Goal: Find specific page/section: Find specific page/section

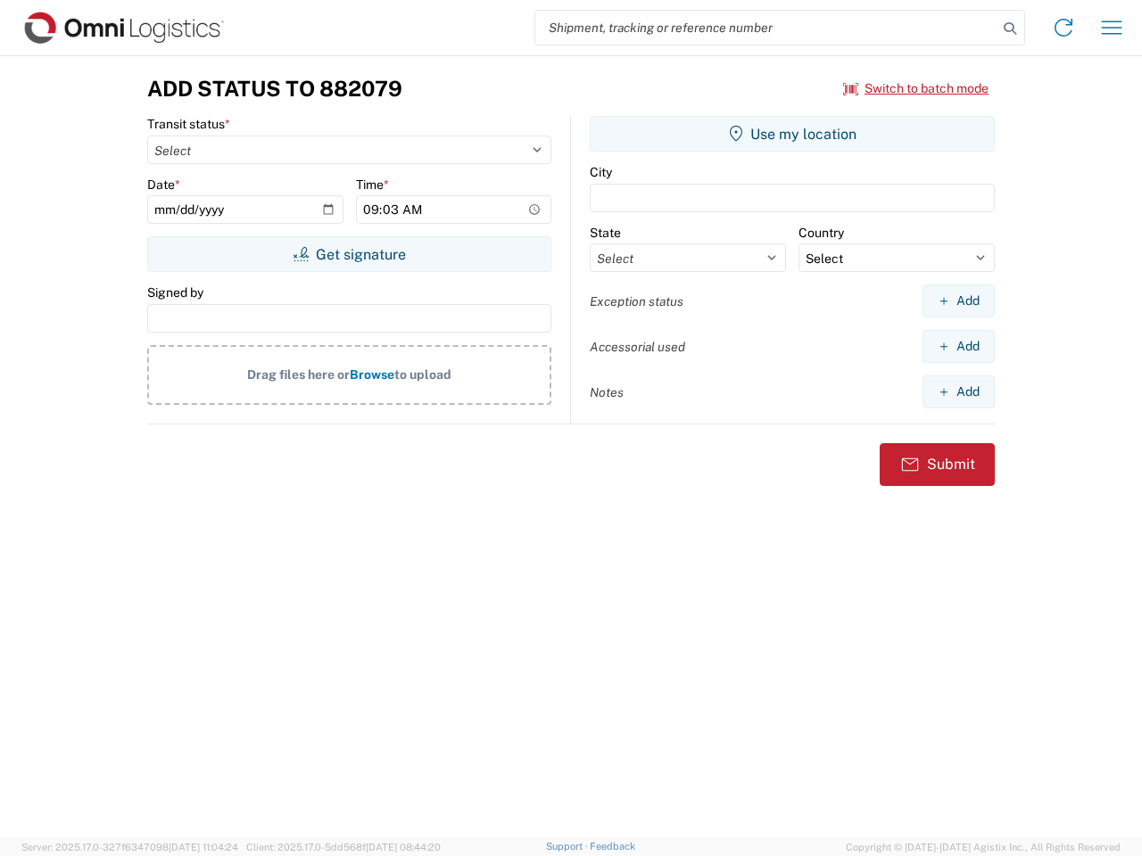
click at [766, 28] on input "search" at bounding box center [766, 28] width 462 height 34
click at [1010, 29] on icon at bounding box center [1009, 28] width 25 height 25
click at [1063, 28] on icon at bounding box center [1063, 27] width 29 height 29
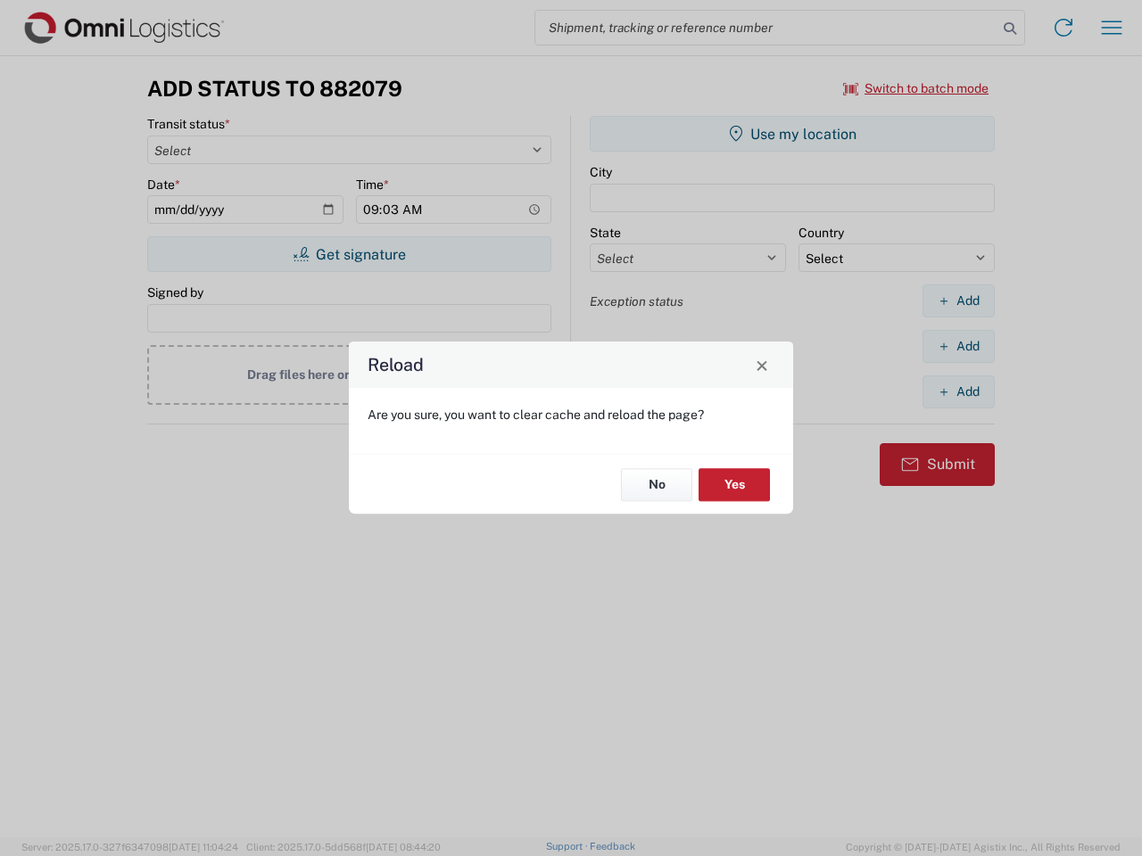
click at [1111, 28] on div "Reload Are you sure, you want to clear cache and reload the page? No Yes" at bounding box center [571, 428] width 1142 height 856
click at [916, 88] on div "Reload Are you sure, you want to clear cache and reload the page? No Yes" at bounding box center [571, 428] width 1142 height 856
click at [349, 254] on div "Reload Are you sure, you want to clear cache and reload the page? No Yes" at bounding box center [571, 428] width 1142 height 856
click at [792, 134] on div "Reload Are you sure, you want to clear cache and reload the page? No Yes" at bounding box center [571, 428] width 1142 height 856
click at [958, 301] on div "Reload Are you sure, you want to clear cache and reload the page? No Yes" at bounding box center [571, 428] width 1142 height 856
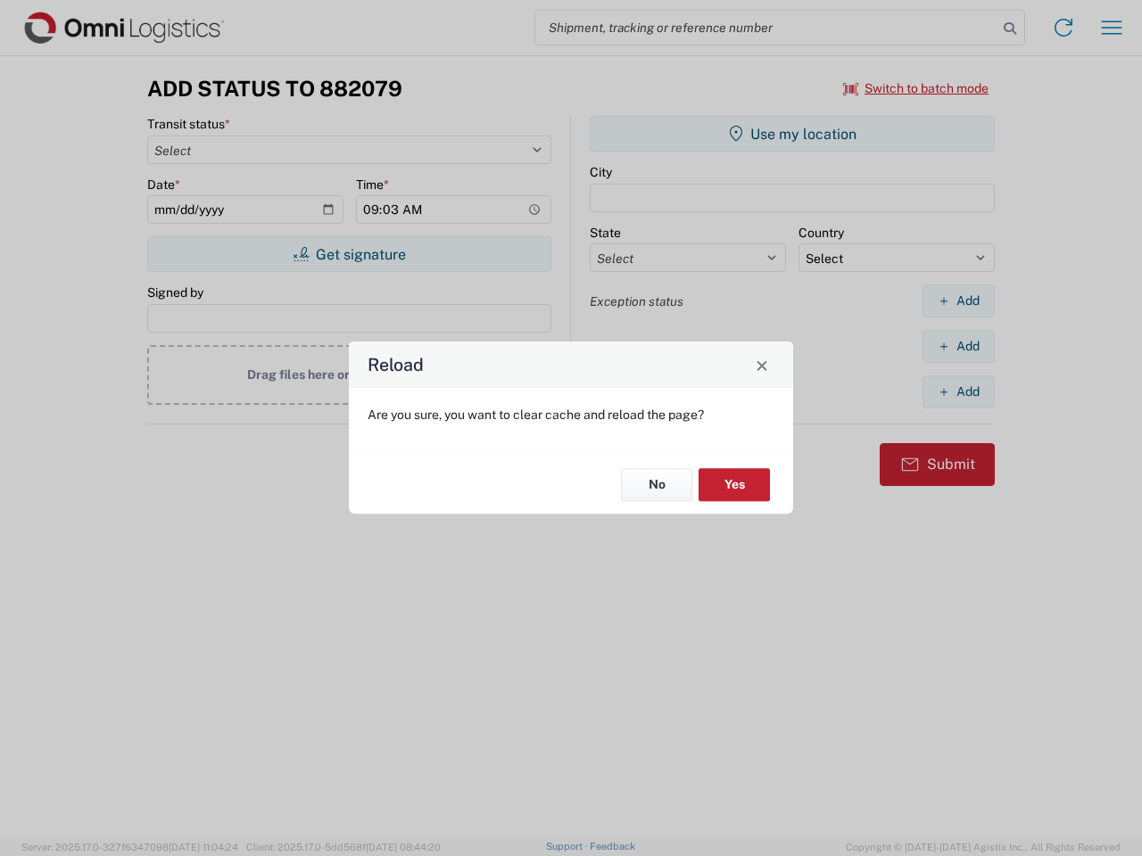
click at [958, 346] on div "Reload Are you sure, you want to clear cache and reload the page? No Yes" at bounding box center [571, 428] width 1142 height 856
click at [958, 392] on div "Reload Are you sure, you want to clear cache and reload the page? No Yes" at bounding box center [571, 428] width 1142 height 856
